Goal: Browse casually: Explore the website without a specific task or goal

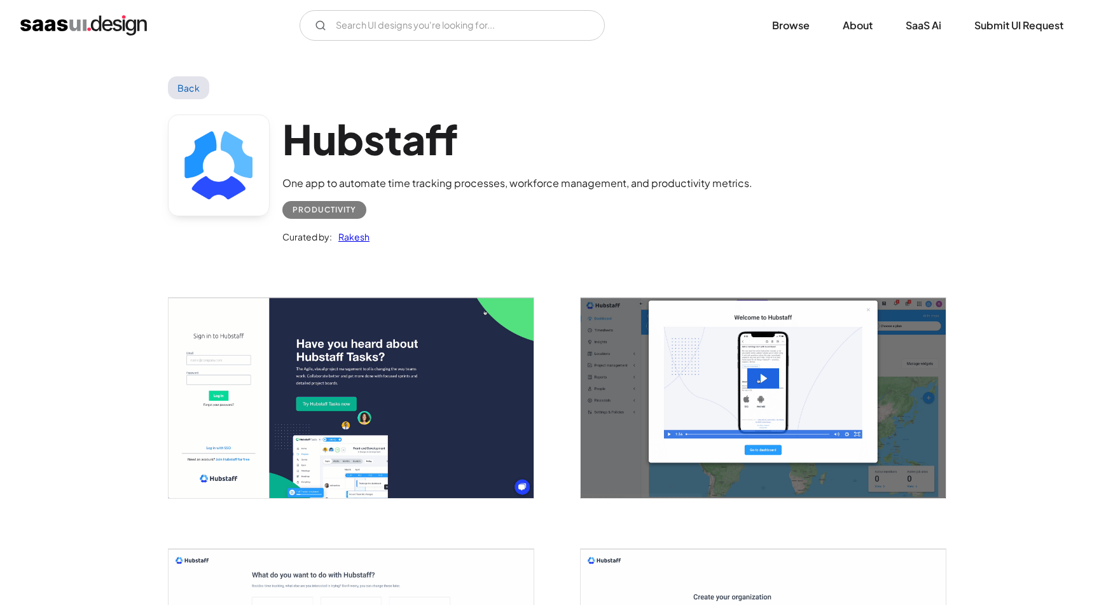
scroll to position [714, 0]
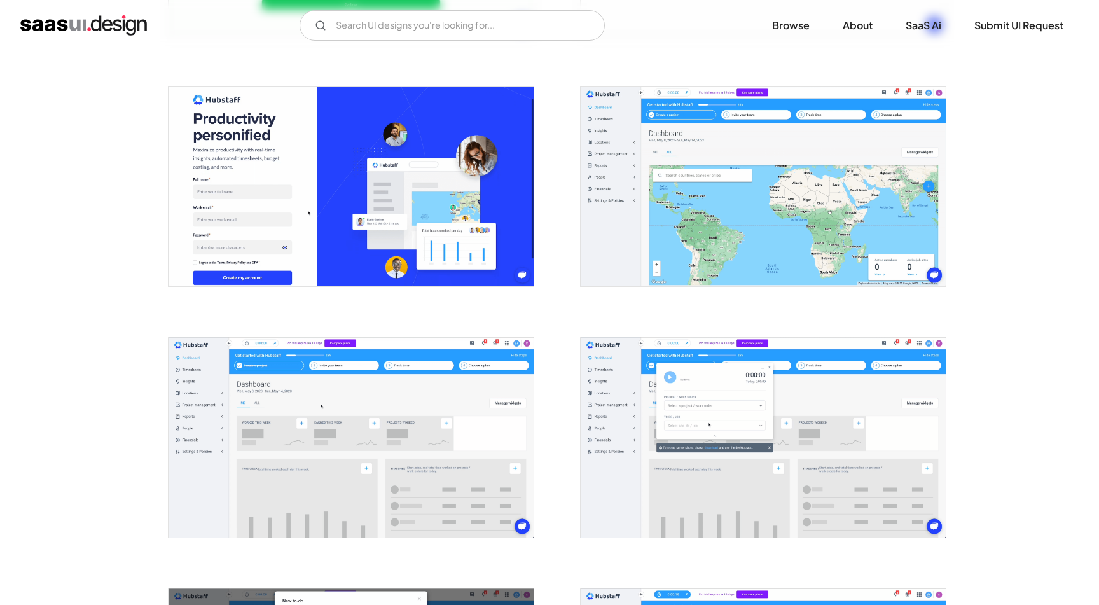
click at [440, 183] on img "open lightbox" at bounding box center [351, 186] width 365 height 200
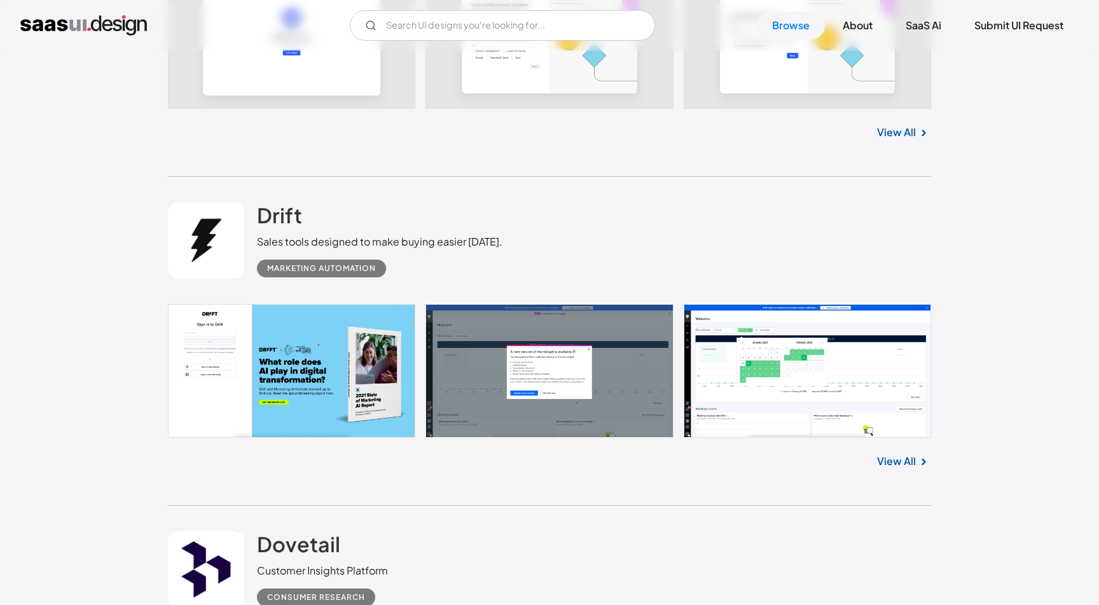
scroll to position [2094, 0]
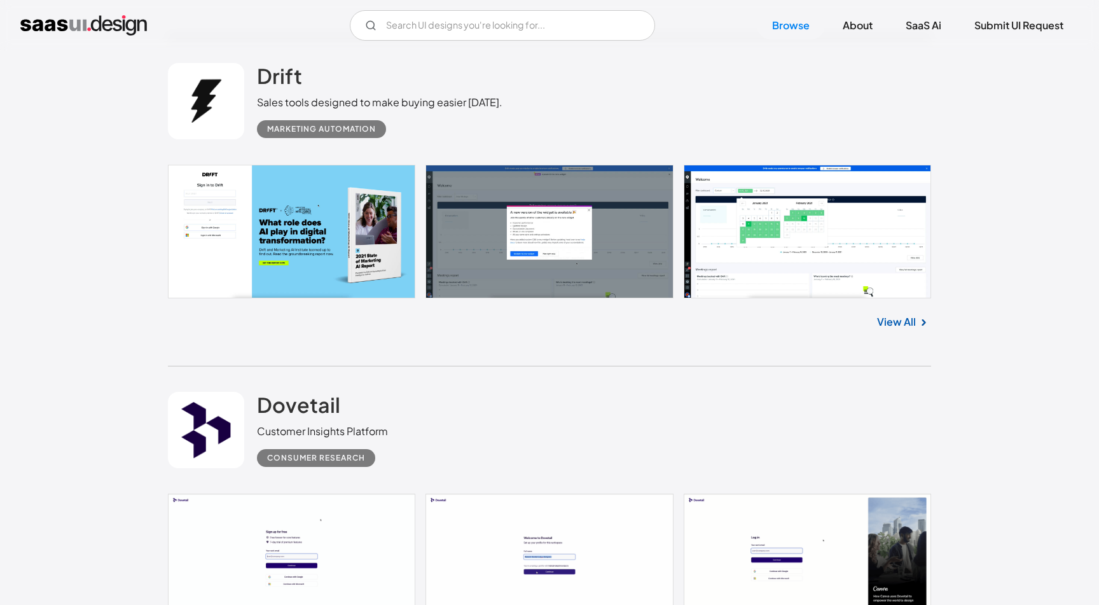
click at [308, 211] on link at bounding box center [549, 232] width 763 height 134
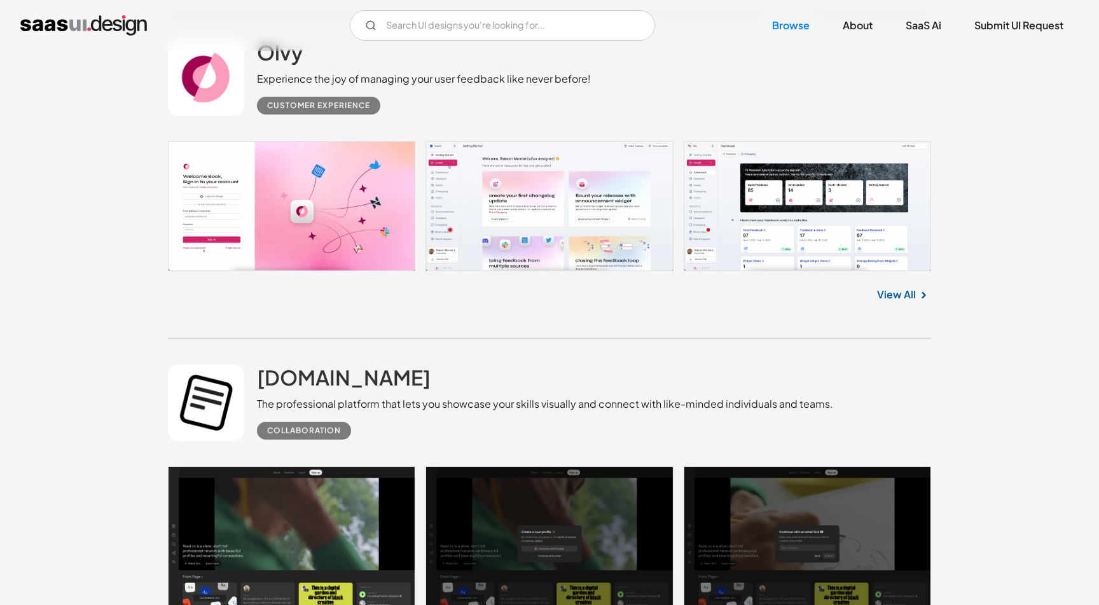
scroll to position [2730, 0]
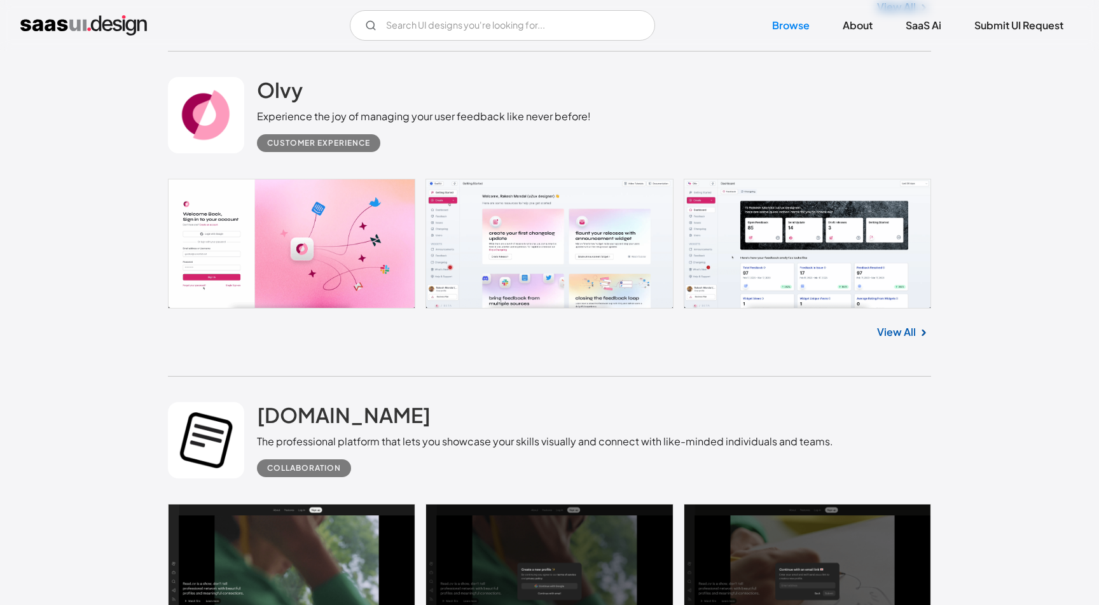
click at [272, 249] on link at bounding box center [549, 244] width 763 height 130
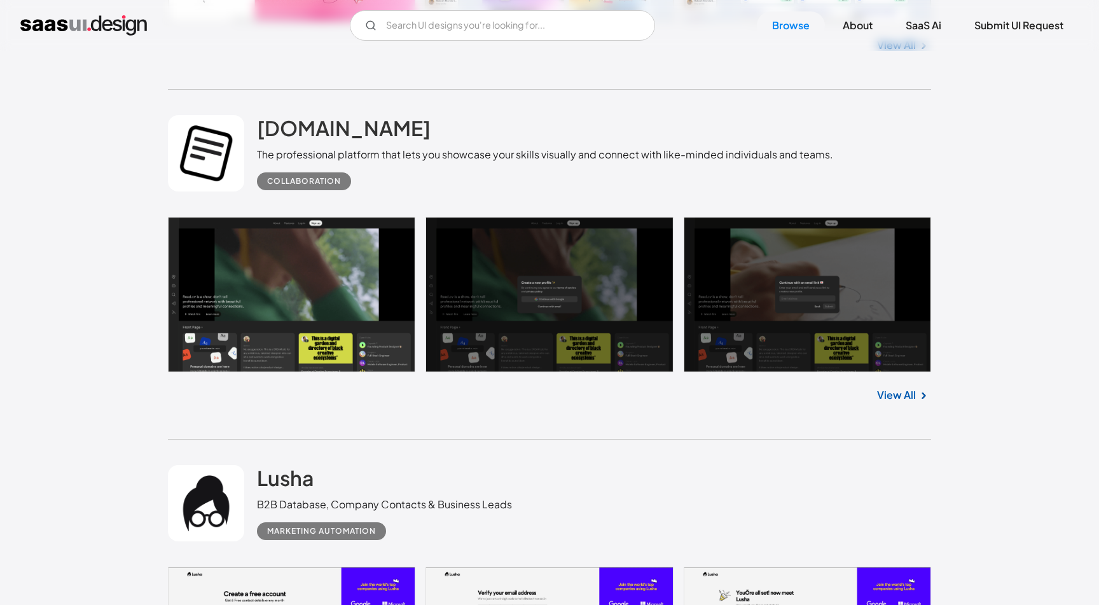
scroll to position [3064, 0]
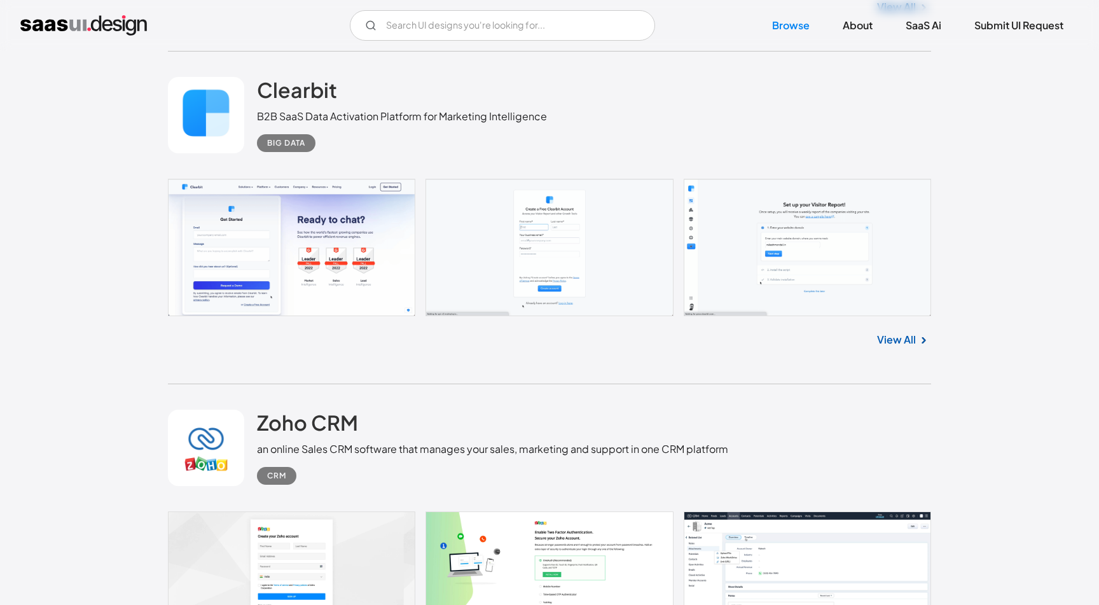
scroll to position [4363, 0]
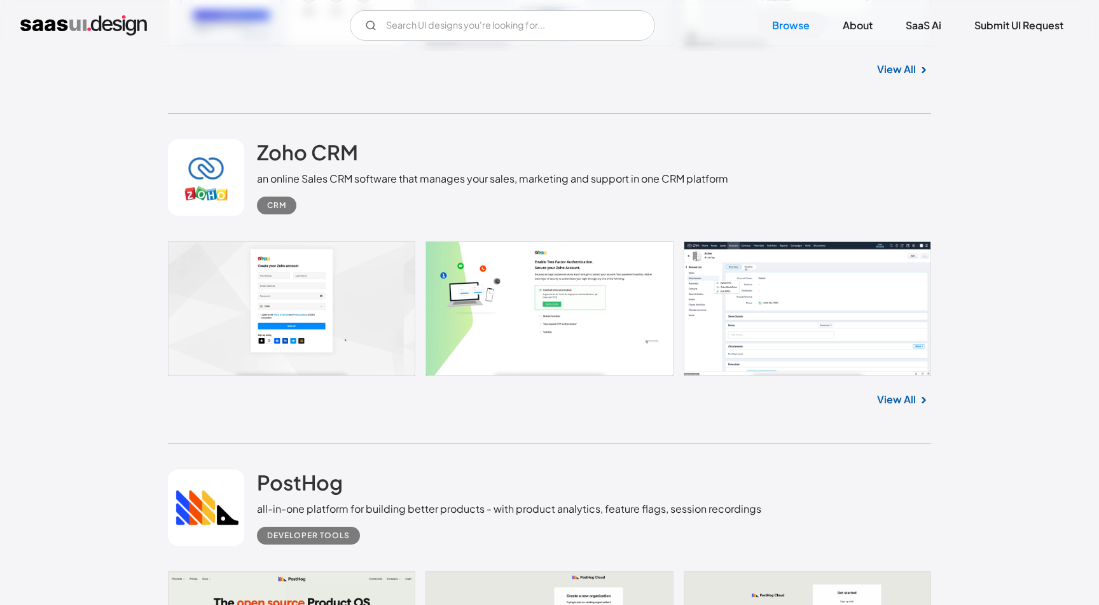
click at [266, 294] on link at bounding box center [549, 308] width 763 height 135
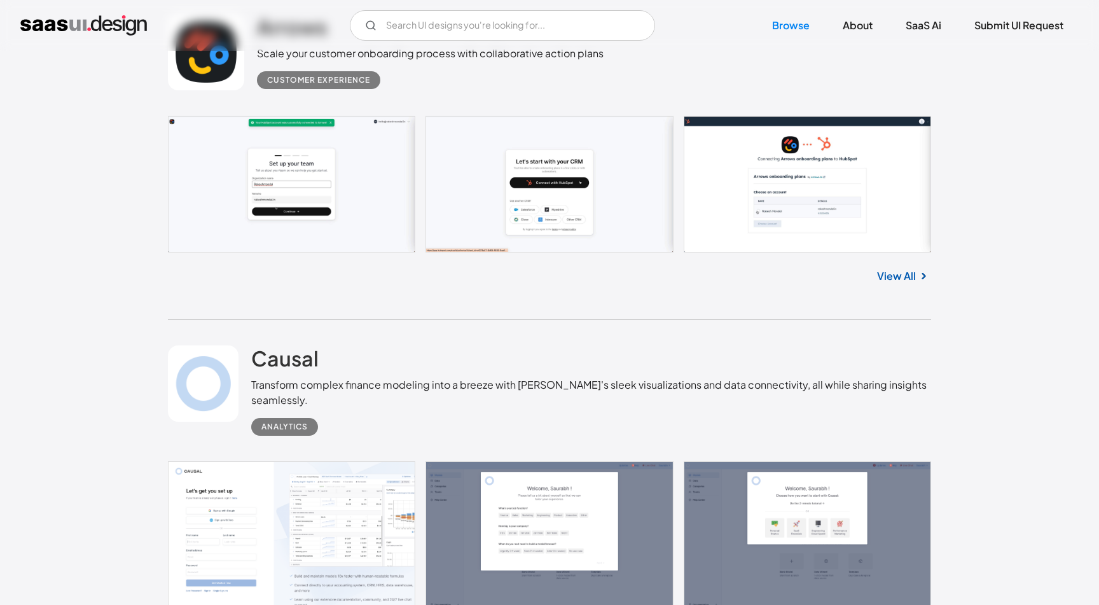
scroll to position [6855, 0]
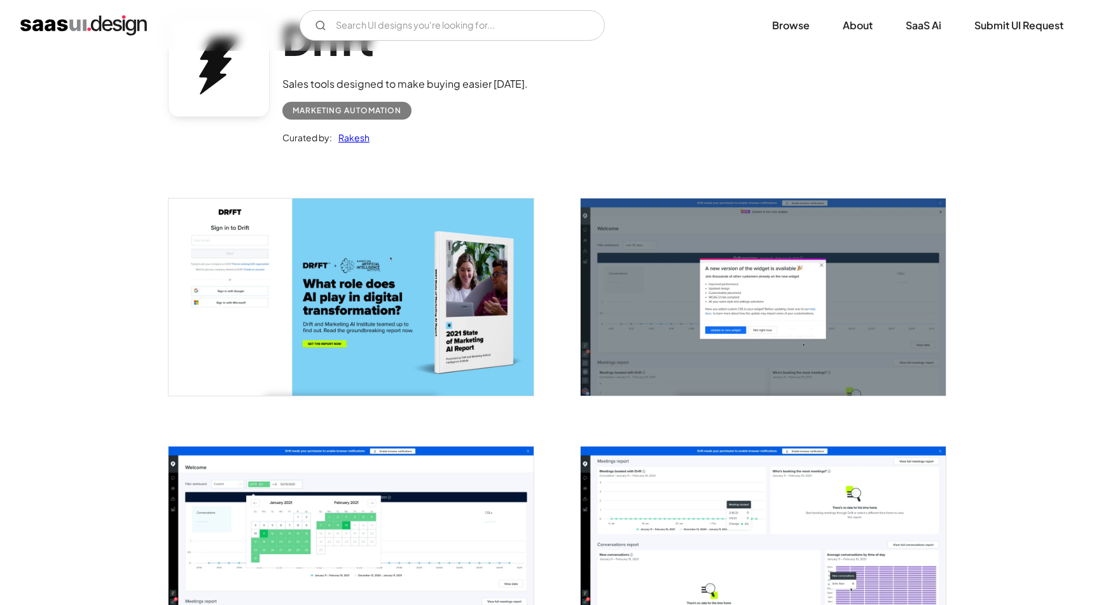
scroll to position [236, 0]
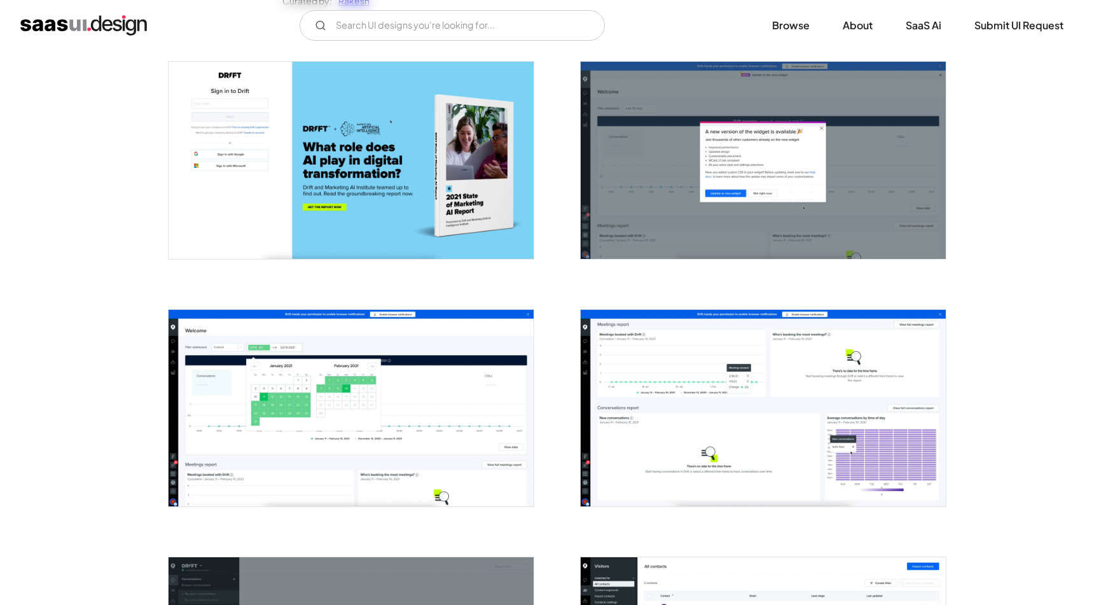
click at [308, 211] on img "open lightbox" at bounding box center [351, 160] width 365 height 197
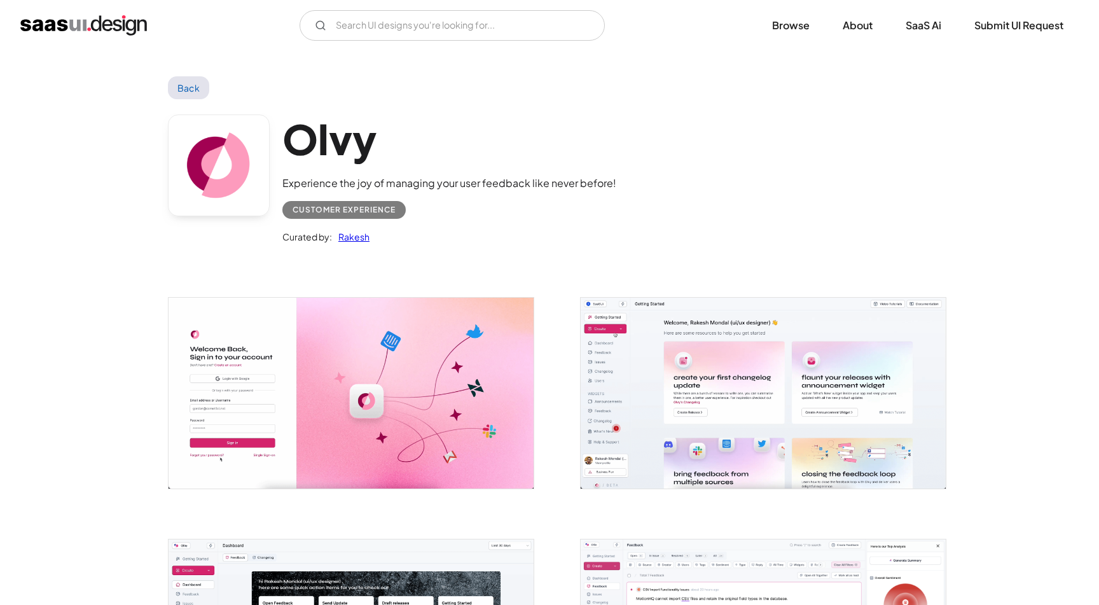
click at [286, 368] on img "open lightbox" at bounding box center [351, 393] width 365 height 190
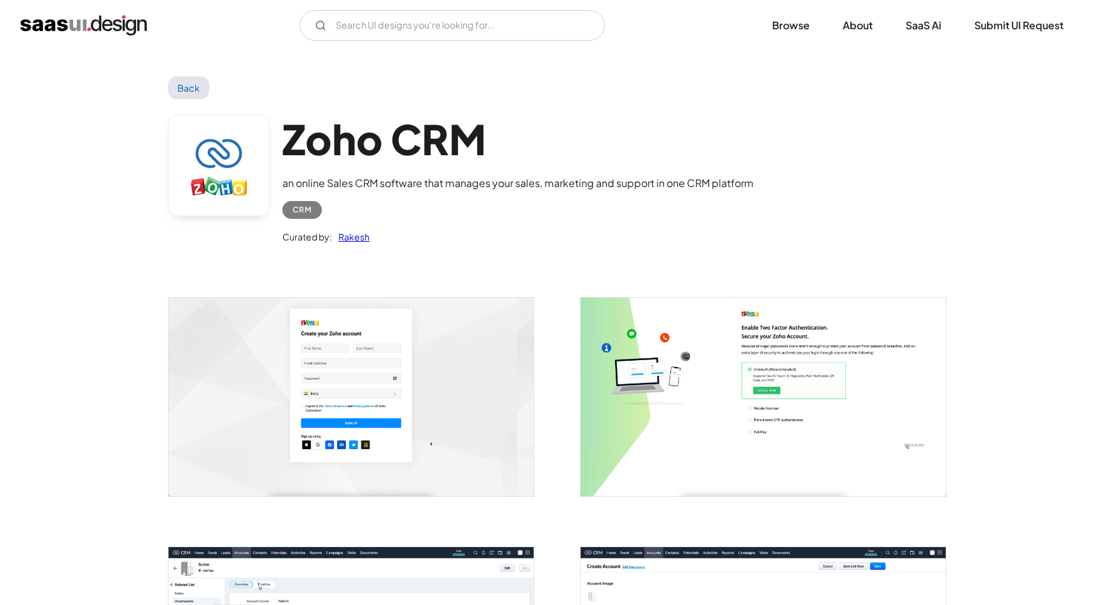
click at [266, 294] on div at bounding box center [344, 389] width 382 height 249
click at [280, 342] on img "open lightbox" at bounding box center [351, 397] width 365 height 198
